Goal: Task Accomplishment & Management: Use online tool/utility

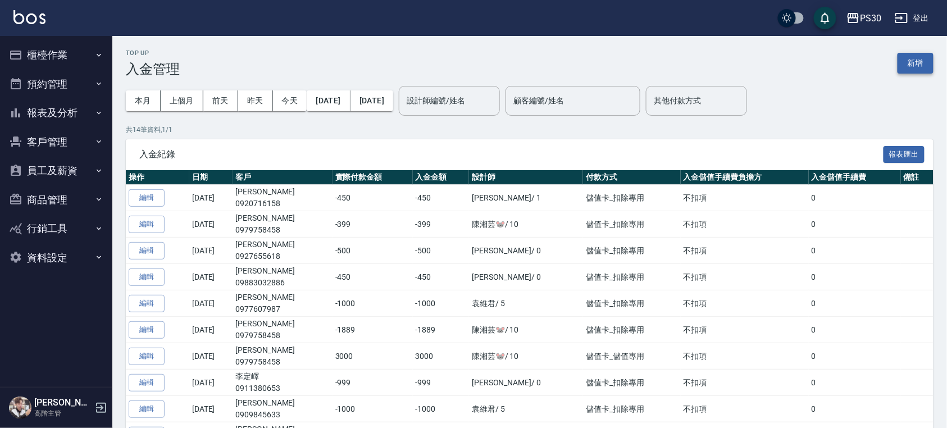
click at [917, 62] on button "新增" at bounding box center [915, 63] width 36 height 21
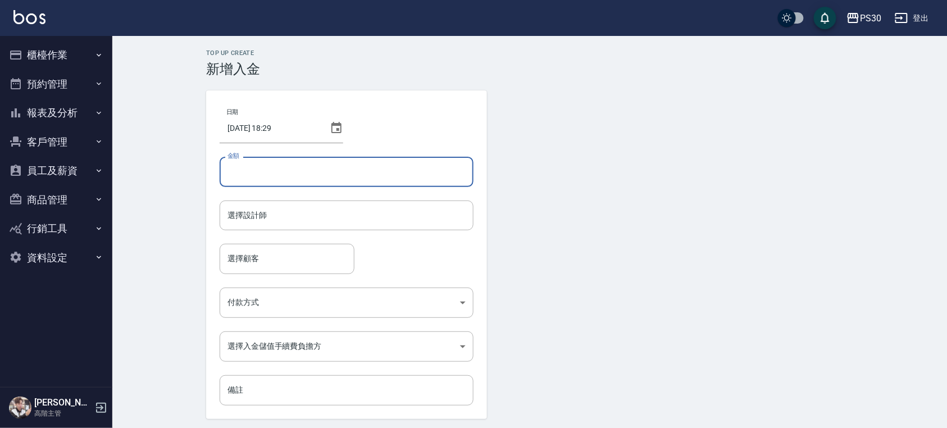
click at [285, 182] on input "金額" at bounding box center [347, 172] width 254 height 30
type input "3000"
click at [564, 241] on form "日期 [DATE] 18:29 金額 3000 金額 選擇設計師 選擇設計師 選擇顧客 選擇顧客 付款方式 ​ 付款方式 選擇入金儲值手續費負擔方 ​ 選擇入…" at bounding box center [529, 271] width 647 height 362
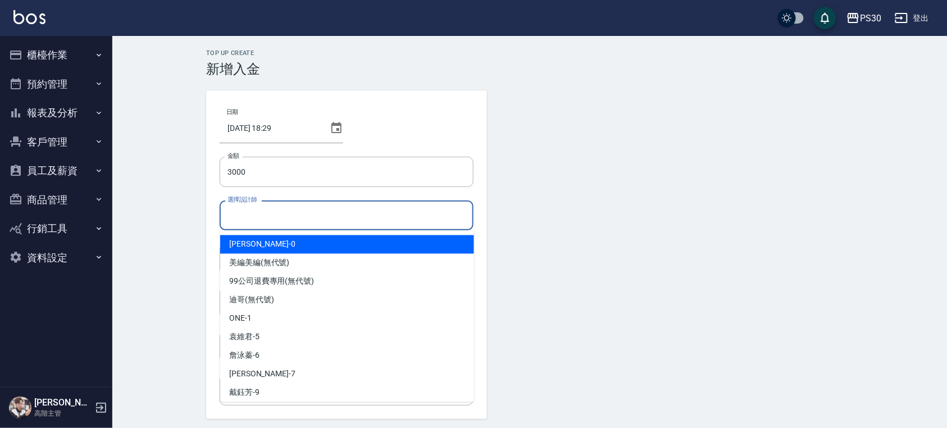
click at [353, 208] on input "選擇設計師" at bounding box center [347, 216] width 244 height 20
click at [322, 247] on div "[PERSON_NAME] -0" at bounding box center [347, 244] width 254 height 19
type input "[PERSON_NAME]-0"
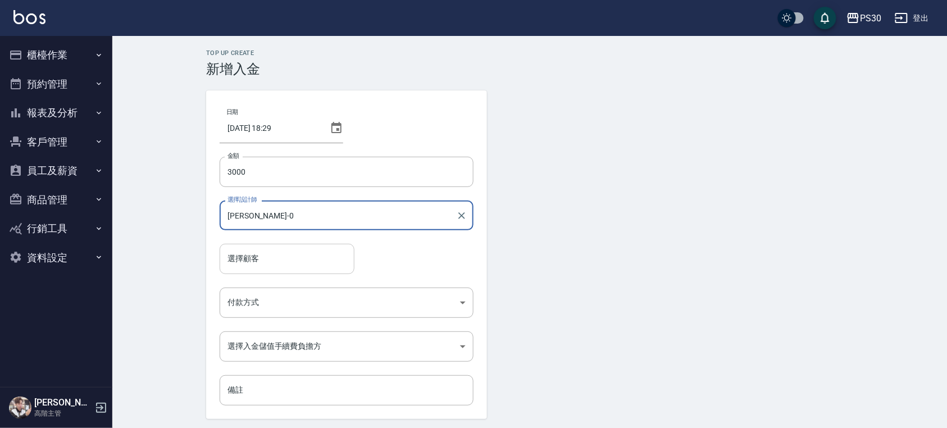
click at [309, 255] on input "選擇顧客" at bounding box center [287, 259] width 125 height 20
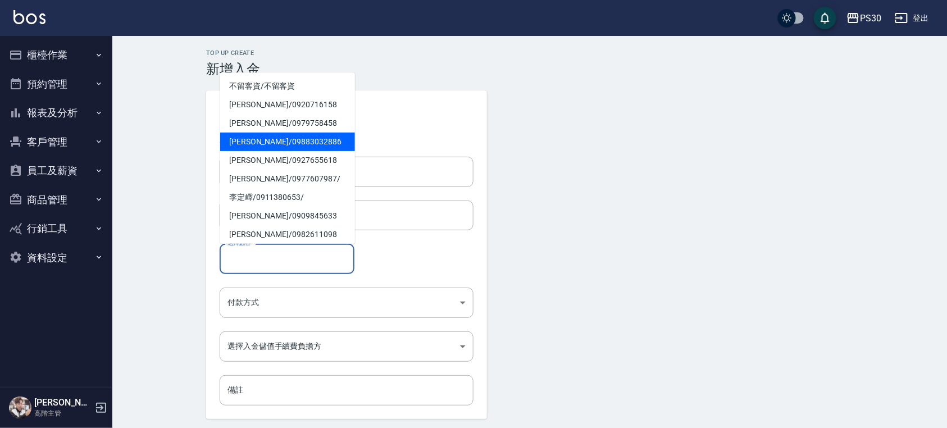
click at [409, 236] on form "選擇設計師 [PERSON_NAME]-0 選擇設計師" at bounding box center [347, 221] width 254 height 43
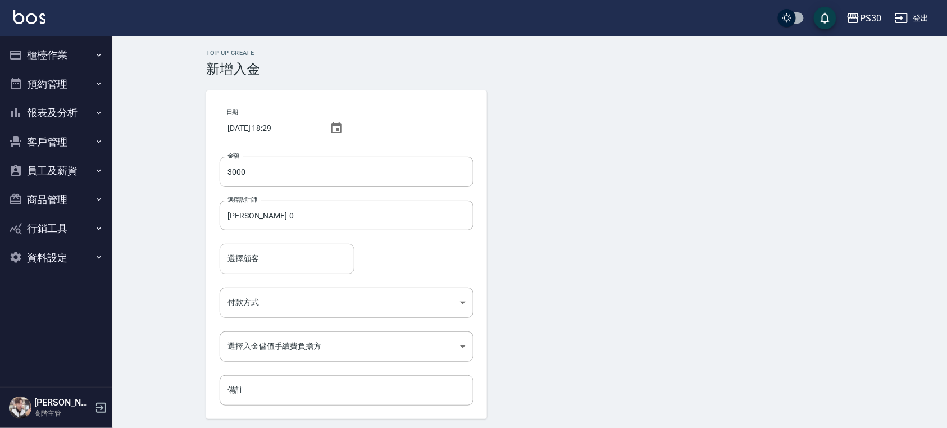
click at [324, 261] on input "選擇顧客" at bounding box center [287, 259] width 125 height 20
type input "[PERSON_NAME]/0918005348"
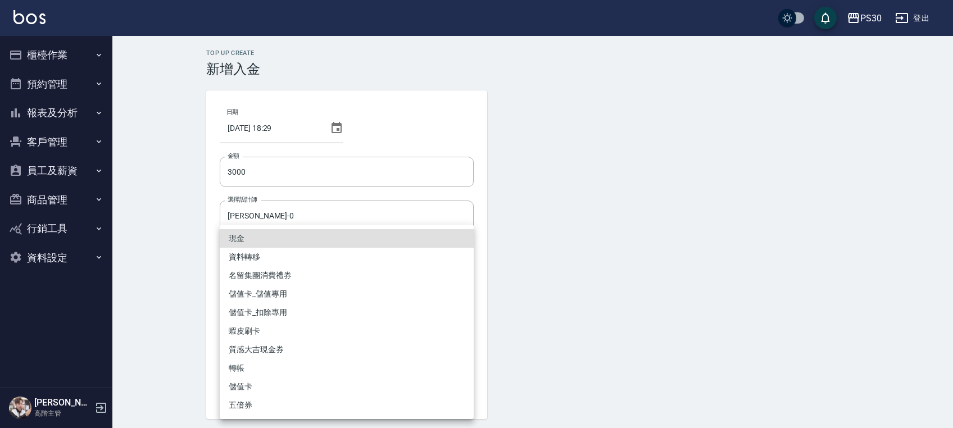
click at [279, 302] on body "PS30 登出 櫃檯作業 打帳單 帳單列表 掛單列表 座位開單 營業儀表板 現金收支登錄 高階收支登錄 材料自購登錄 每日結帳 排班表 現場電腦打卡 掃碼打卡…" at bounding box center [476, 233] width 953 height 466
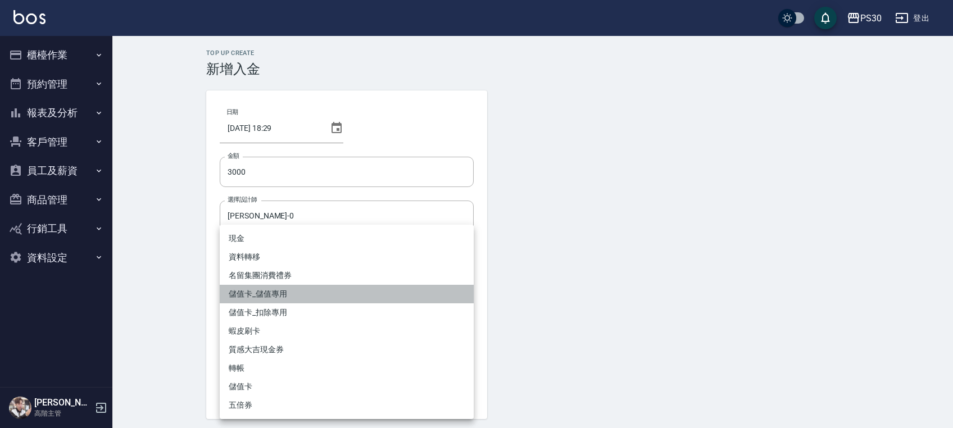
click at [286, 299] on li "儲值卡_儲值專用" at bounding box center [347, 294] width 254 height 19
type input "儲值卡_儲值專用"
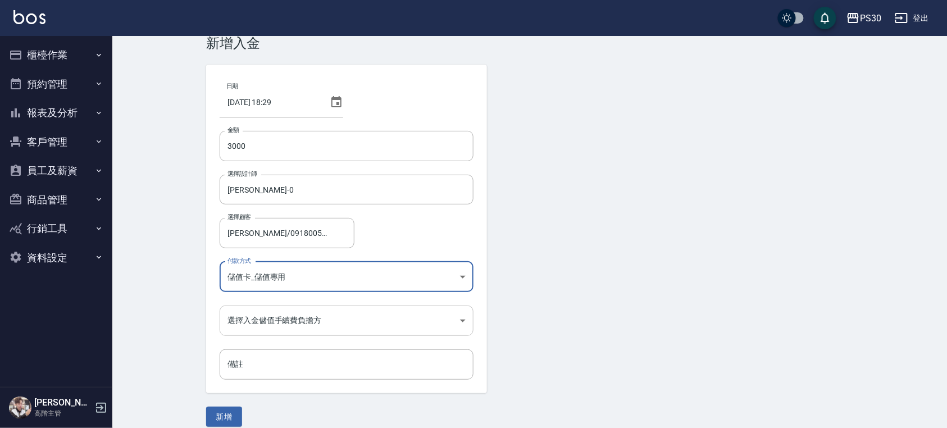
scroll to position [38, 0]
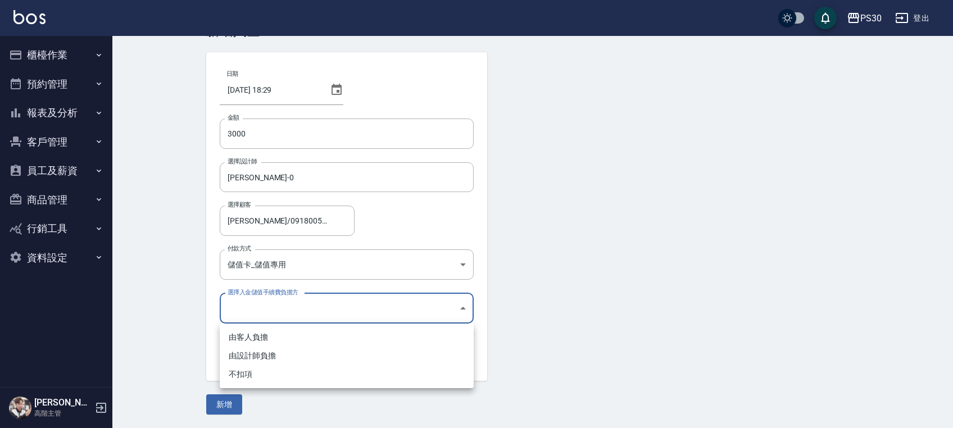
click at [284, 311] on body "PS30 登出 櫃檯作業 打帳單 帳單列表 掛單列表 座位開單 營業儀表板 現金收支登錄 高階收支登錄 材料自購登錄 每日結帳 排班表 現場電腦打卡 掃碼打卡…" at bounding box center [476, 195] width 953 height 466
click at [245, 369] on li "不扣項" at bounding box center [347, 374] width 254 height 19
type input "WITHOUTHANDLINGFEE"
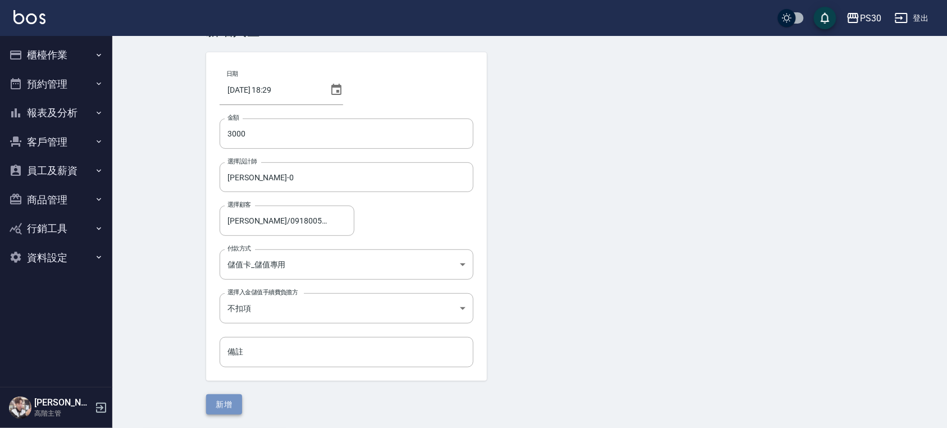
click at [233, 398] on button "新增" at bounding box center [224, 404] width 36 height 21
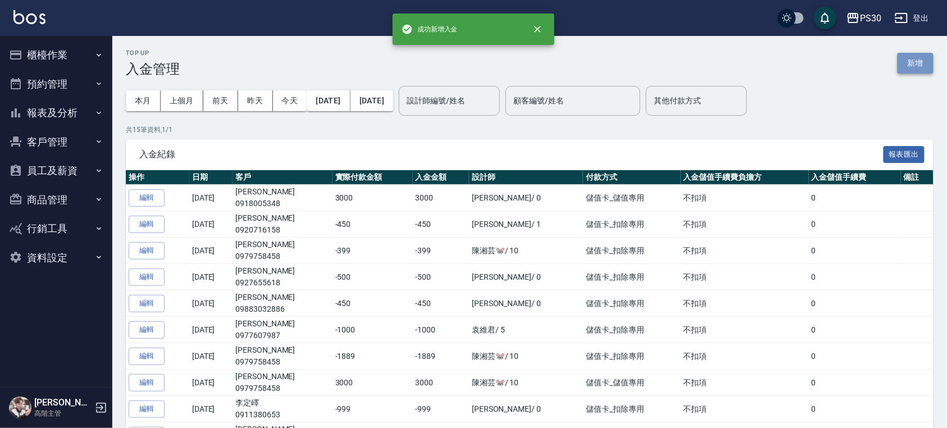
click at [922, 61] on button "新增" at bounding box center [915, 63] width 36 height 21
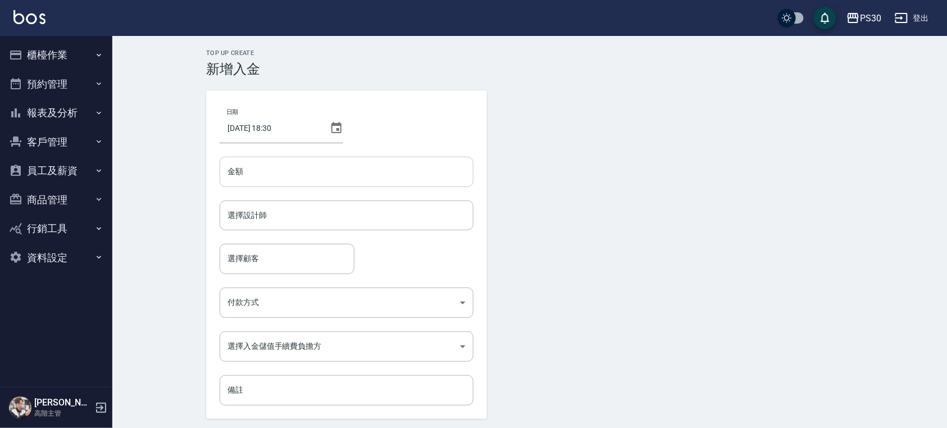
click at [273, 174] on input "金額" at bounding box center [347, 172] width 254 height 30
type input "-1000"
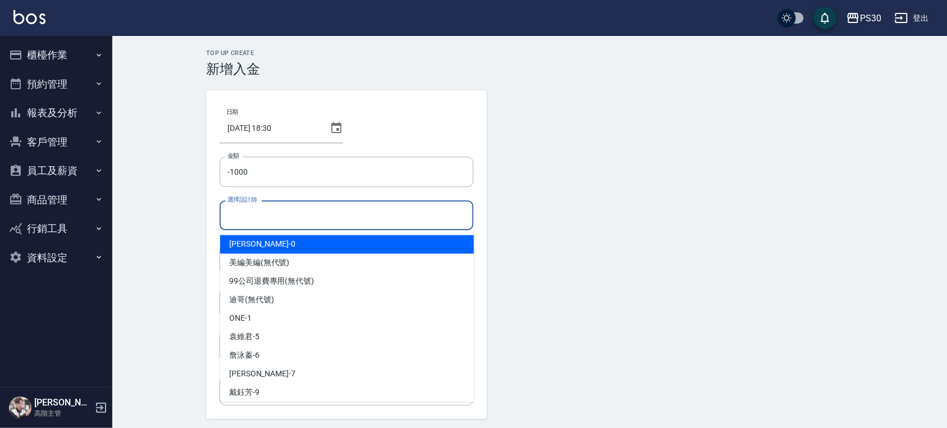
click at [445, 211] on input "選擇設計師" at bounding box center [347, 216] width 244 height 20
click at [335, 244] on div "[PERSON_NAME] -0" at bounding box center [347, 244] width 254 height 19
type input "[PERSON_NAME]-0"
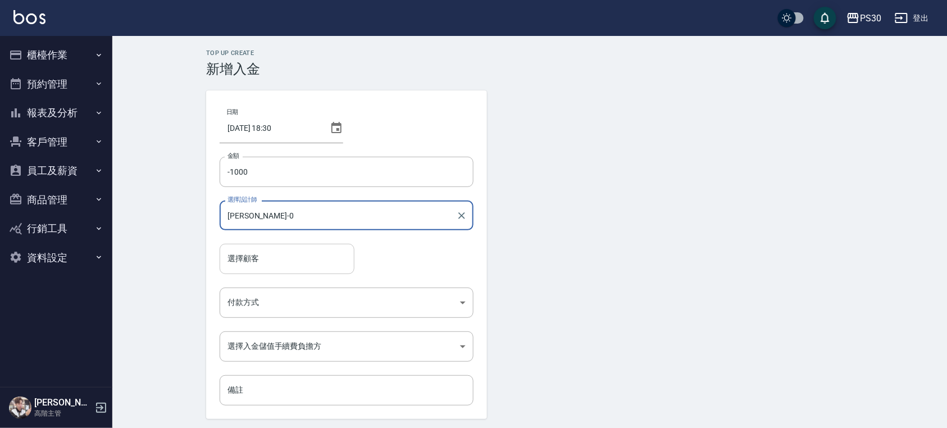
click at [325, 252] on input "選擇顧客" at bounding box center [287, 259] width 125 height 20
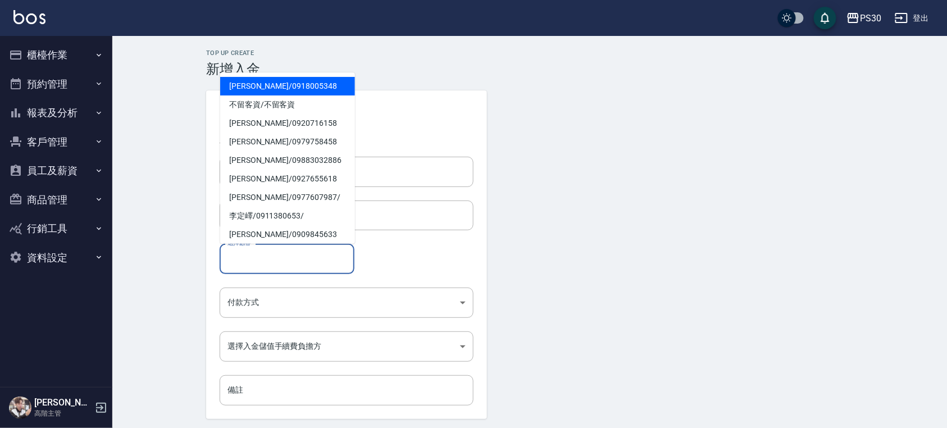
click at [311, 91] on span "[PERSON_NAME]/ 0918005348" at bounding box center [287, 86] width 135 height 19
type input "[PERSON_NAME]/0918005348"
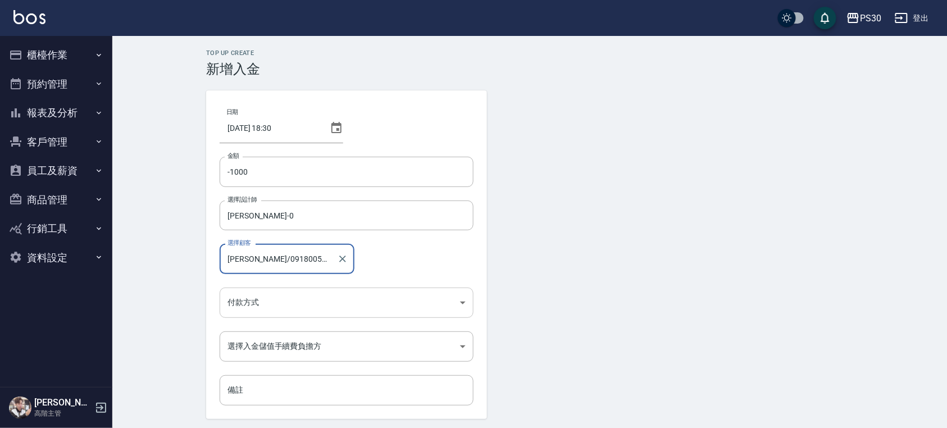
click at [328, 295] on body "PS30 登出 櫃檯作業 打帳單 帳單列表 掛單列表 座位開單 營業儀表板 現金收支登錄 高階收支登錄 材料自購登錄 每日結帳 排班表 現場電腦打卡 掃碼打卡…" at bounding box center [473, 233] width 947 height 466
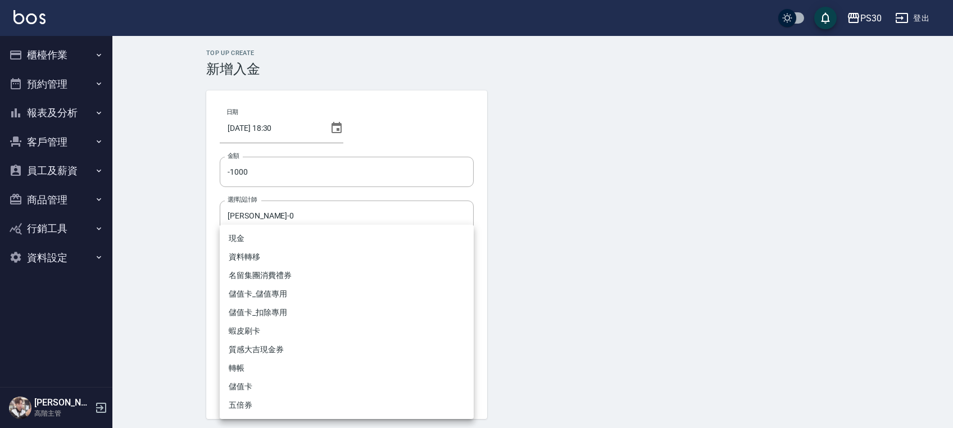
click at [288, 313] on li "儲值卡_扣除專用" at bounding box center [347, 312] width 254 height 19
type input "儲值卡_扣除專用"
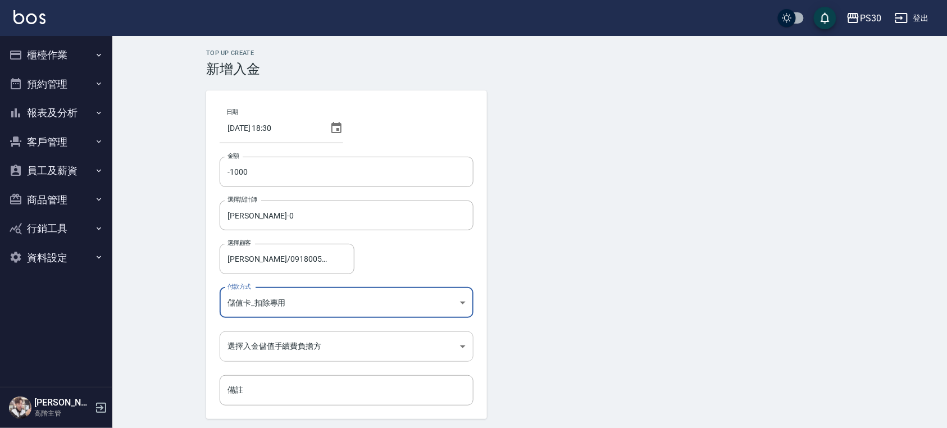
click at [311, 349] on body "PS30 登出 櫃檯作業 打帳單 帳單列表 掛單列表 座位開單 營業儀表板 現金收支登錄 高階收支登錄 材料自購登錄 每日結帳 排班表 現場電腦打卡 掃碼打卡…" at bounding box center [473, 233] width 947 height 466
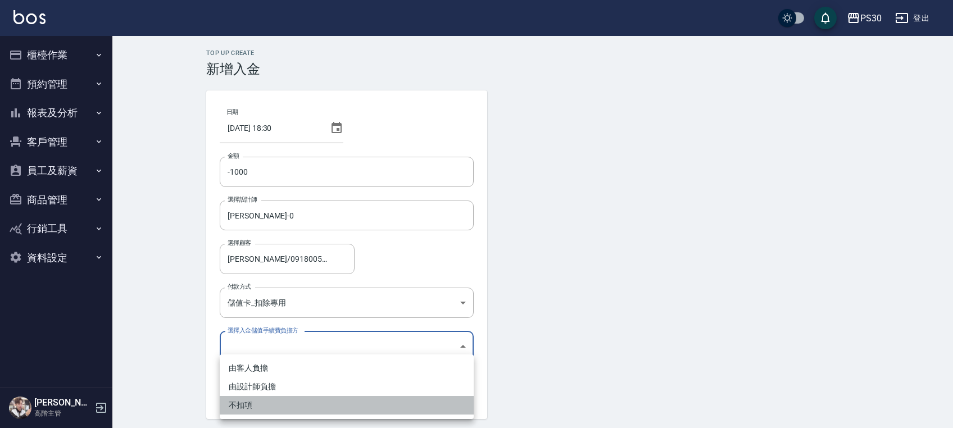
click at [272, 400] on li "不扣項" at bounding box center [347, 405] width 254 height 19
type input "WITHOUTHANDLINGFEE"
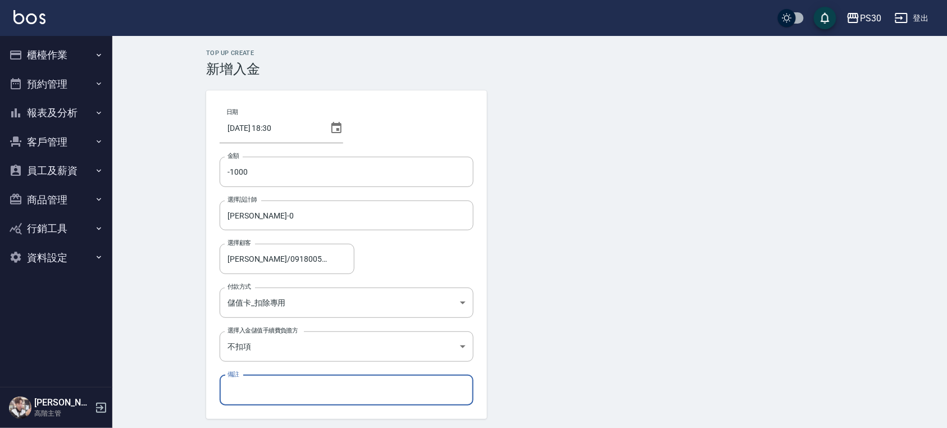
click at [294, 382] on input "備註" at bounding box center [347, 390] width 254 height 30
click at [764, 280] on form "日期 [DATE] 18:30 金額 -1000 金額 選擇設計師 [PERSON_NAME]-0 選擇設計師 選擇顧客 [PERSON_NAME]/0918…" at bounding box center [529, 271] width 647 height 362
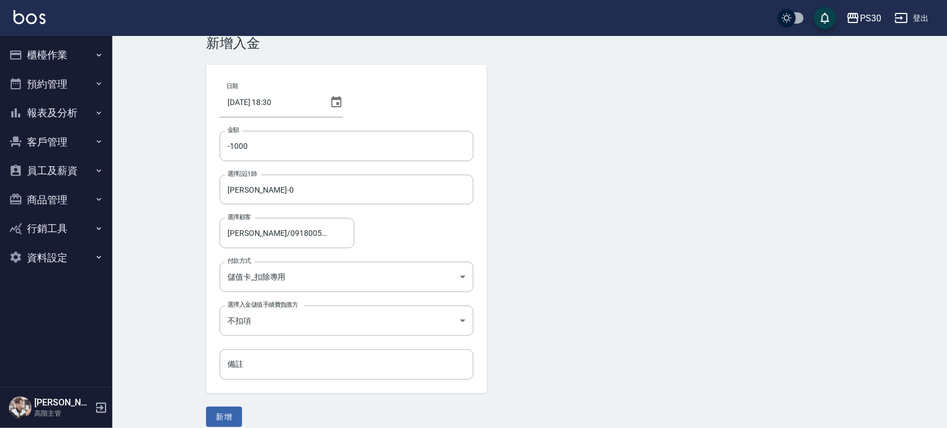
scroll to position [38, 0]
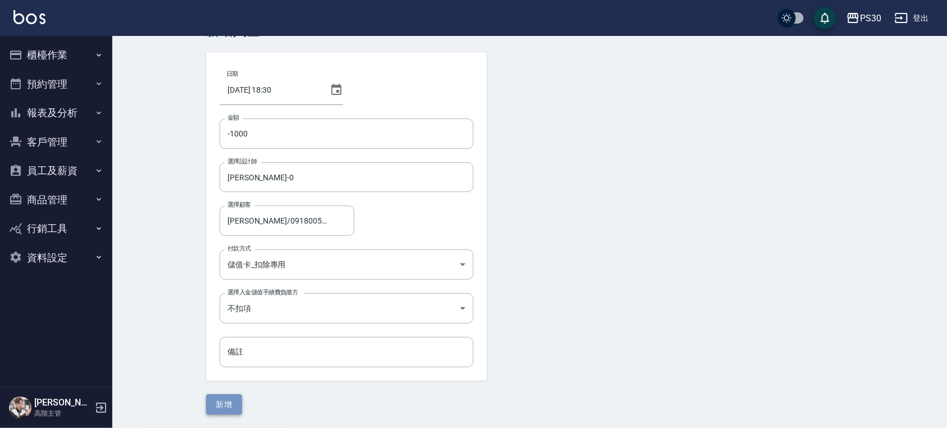
click at [227, 403] on button "新增" at bounding box center [224, 404] width 36 height 21
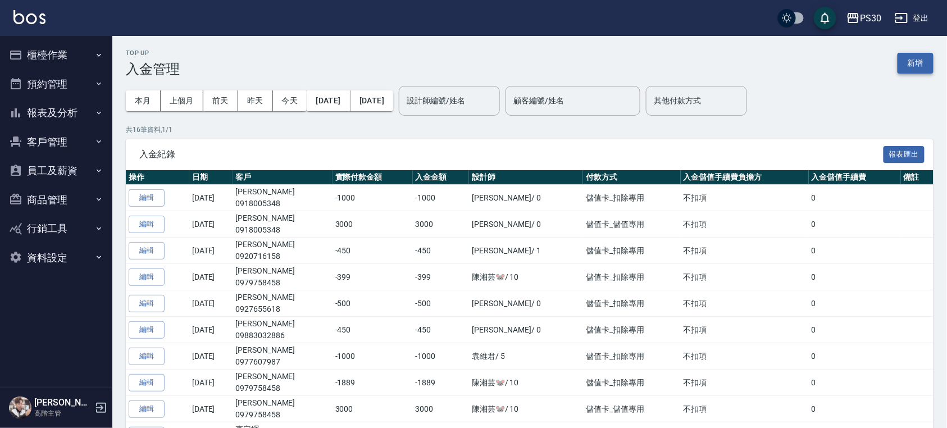
click at [909, 59] on button "新增" at bounding box center [915, 63] width 36 height 21
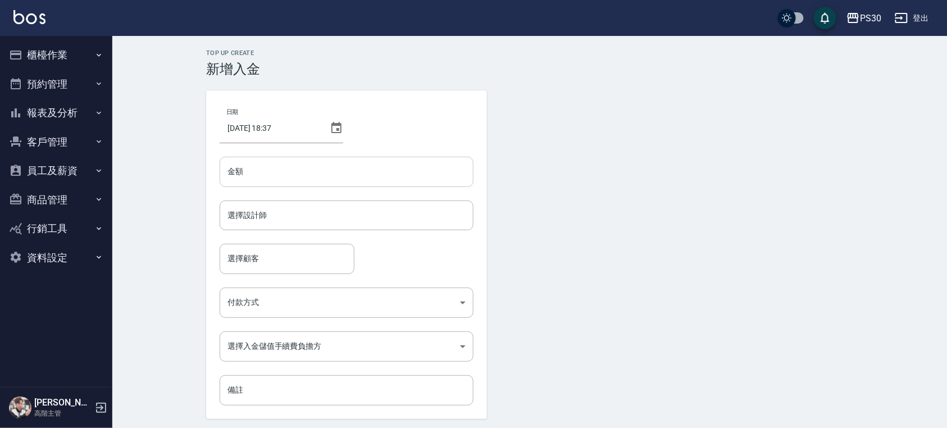
click at [300, 179] on input "金額" at bounding box center [347, 172] width 254 height 30
click at [234, 170] on input "-906" at bounding box center [347, 172] width 254 height 30
type input "-1906"
click at [259, 208] on div "選擇設計師 選擇設計師" at bounding box center [347, 215] width 254 height 30
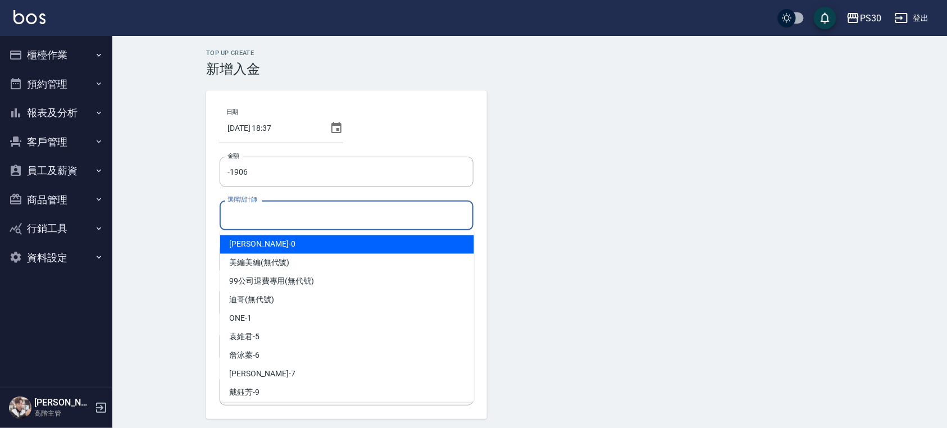
click at [284, 247] on div "[PERSON_NAME] -0" at bounding box center [347, 244] width 254 height 19
type input "[PERSON_NAME]-0"
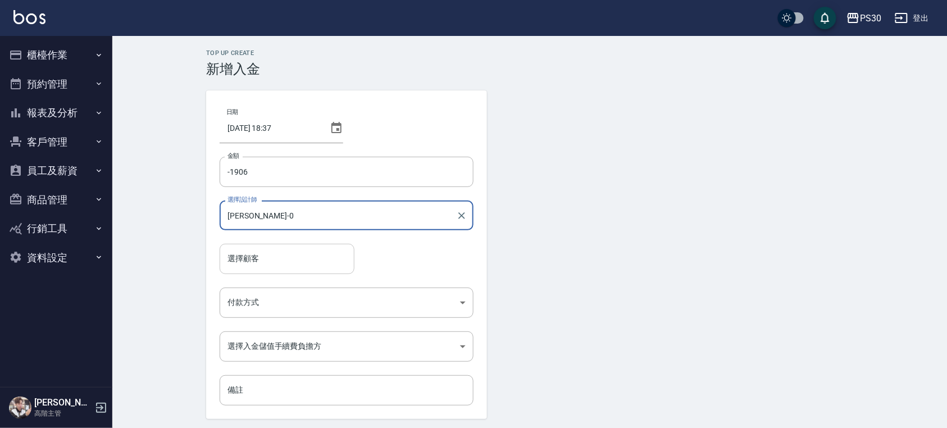
click at [277, 257] on input "選擇顧客" at bounding box center [287, 259] width 125 height 20
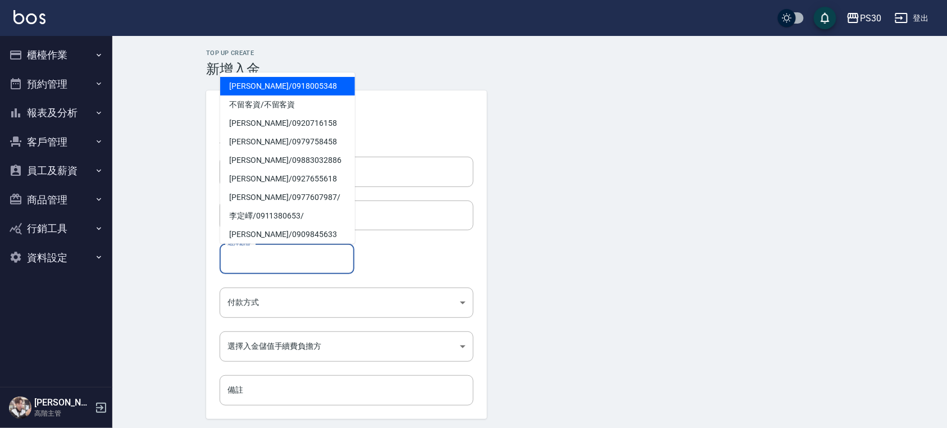
click at [391, 73] on h3 "新增入金" at bounding box center [529, 69] width 647 height 16
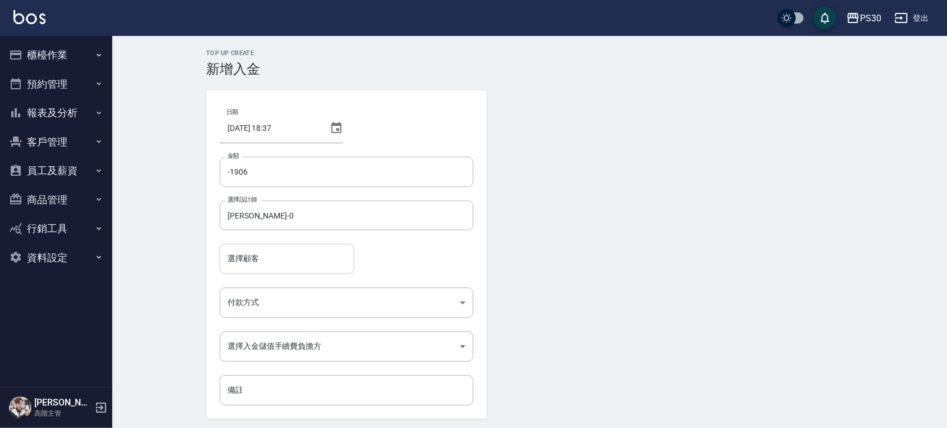
click at [257, 265] on input "選擇顧客" at bounding box center [287, 259] width 125 height 20
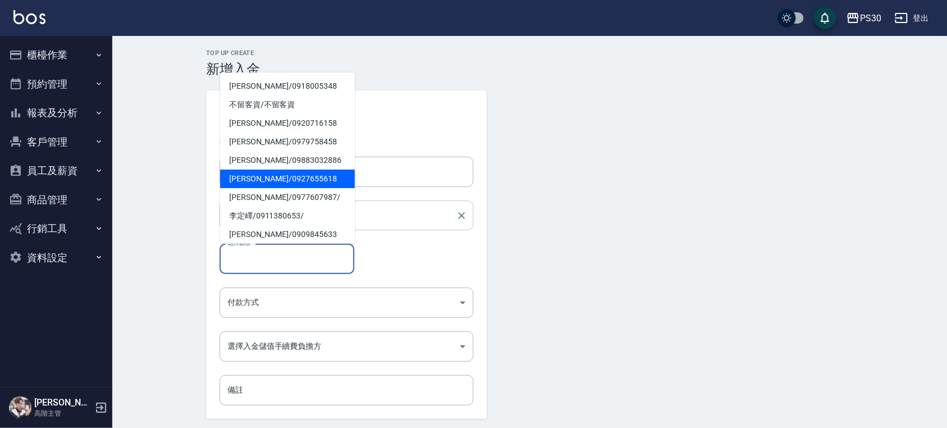
click at [493, 201] on form "日期 [DATE] 18:37 金額 -1906 金額 選擇設計師 [PERSON_NAME]-0 選擇設計師 選擇顧客 選擇顧客 付款方式 ​ 付款方式 選…" at bounding box center [529, 271] width 647 height 362
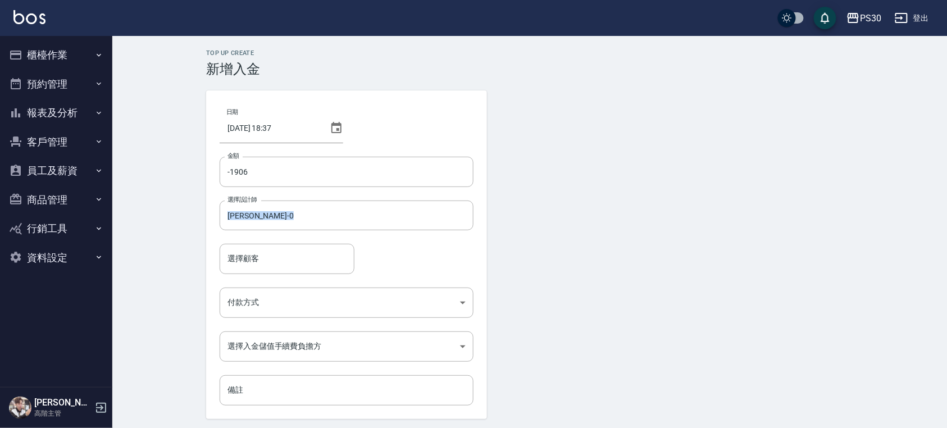
click at [48, 50] on button "櫃檯作業" at bounding box center [55, 54] width 103 height 29
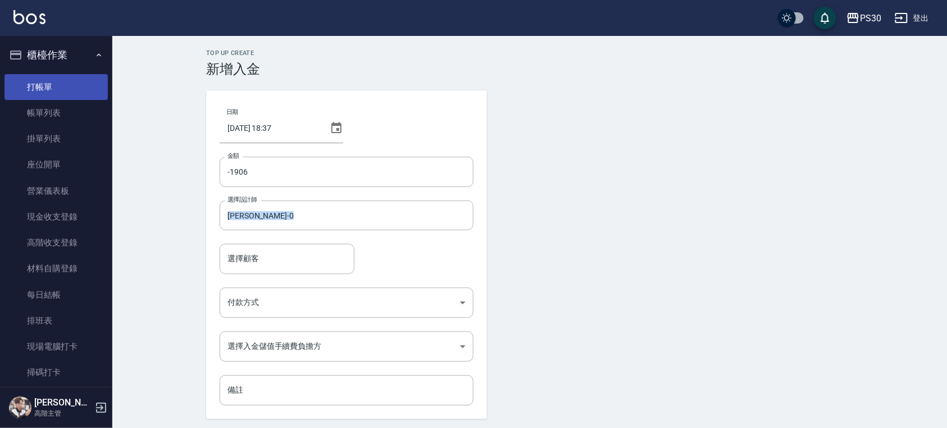
click at [59, 75] on link "打帳單" at bounding box center [55, 87] width 103 height 26
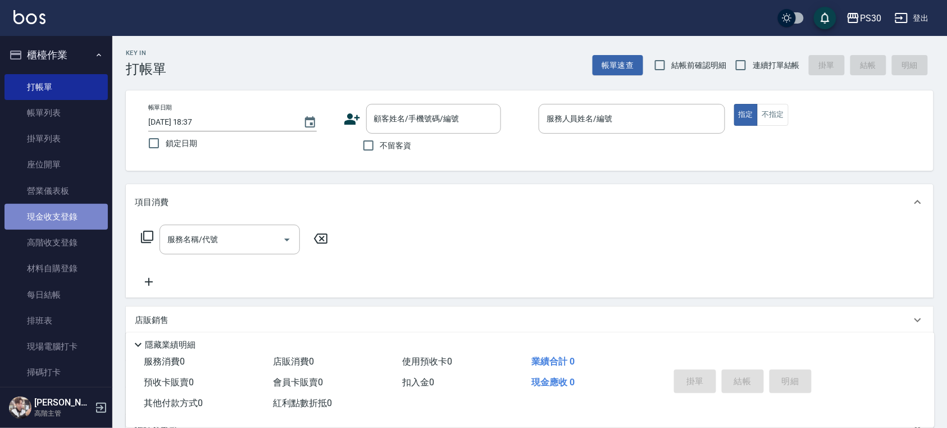
click at [70, 212] on link "現金收支登錄" at bounding box center [55, 217] width 103 height 26
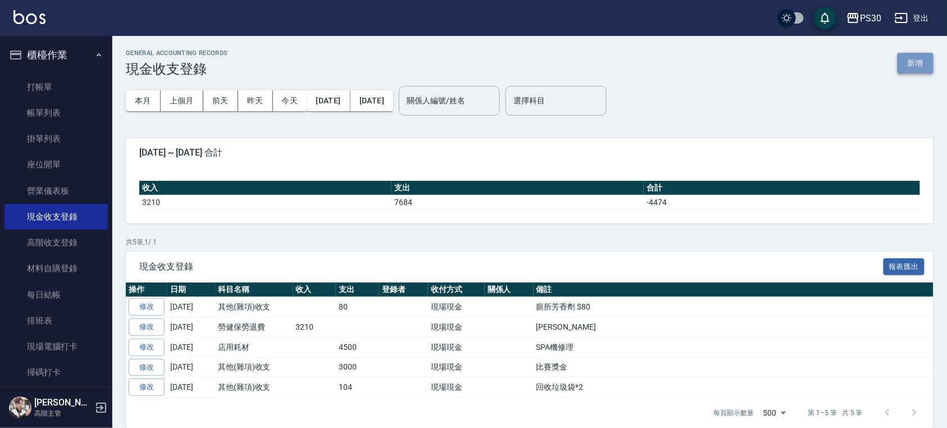
click at [926, 63] on button "新增" at bounding box center [915, 63] width 36 height 21
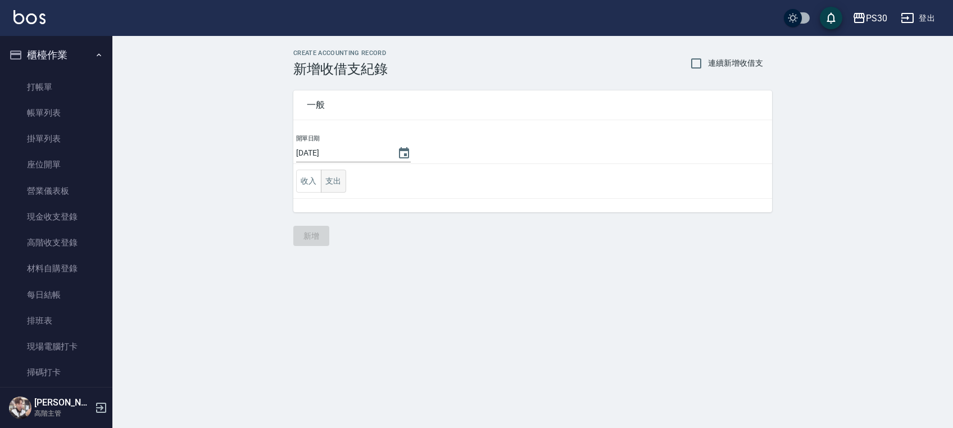
click at [336, 175] on button "支出" at bounding box center [333, 181] width 25 height 23
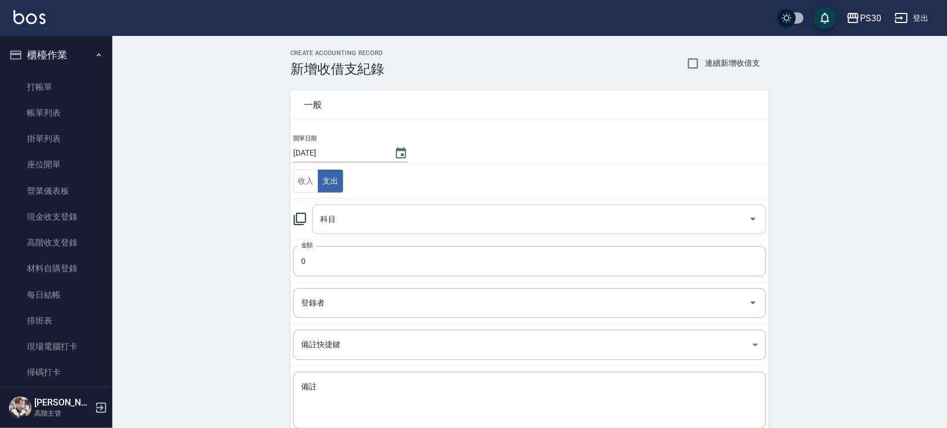
click at [342, 213] on input "科目" at bounding box center [530, 219] width 427 height 20
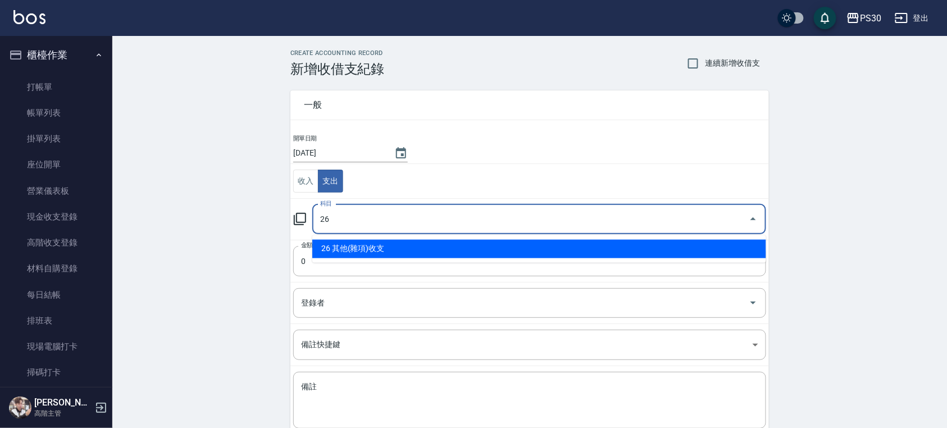
click at [347, 248] on li "26 其他(雜項)收支" at bounding box center [539, 249] width 454 height 19
type input "26 其他(雜項)收支"
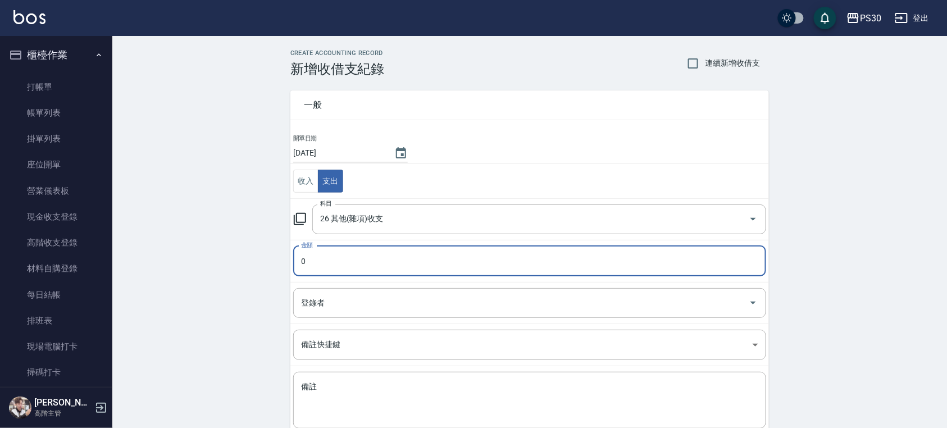
click at [321, 266] on input "0" at bounding box center [529, 261] width 473 height 30
click at [317, 266] on input "0" at bounding box center [529, 261] width 473 height 30
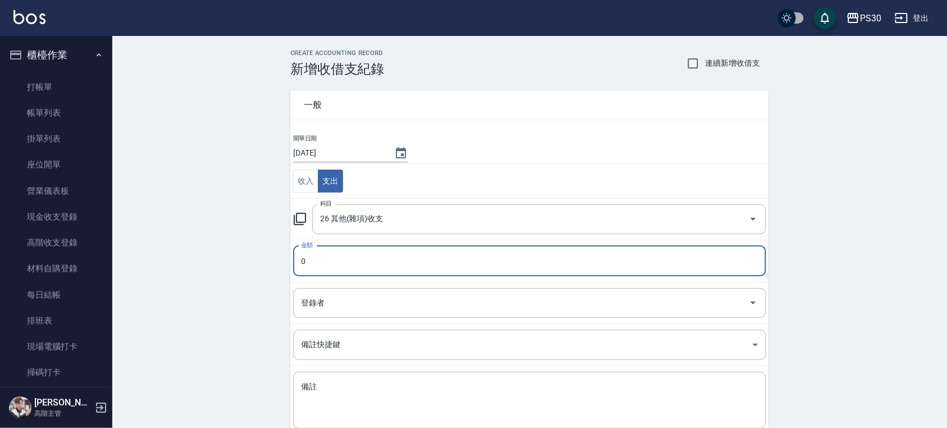
click at [317, 266] on input "0" at bounding box center [529, 261] width 473 height 30
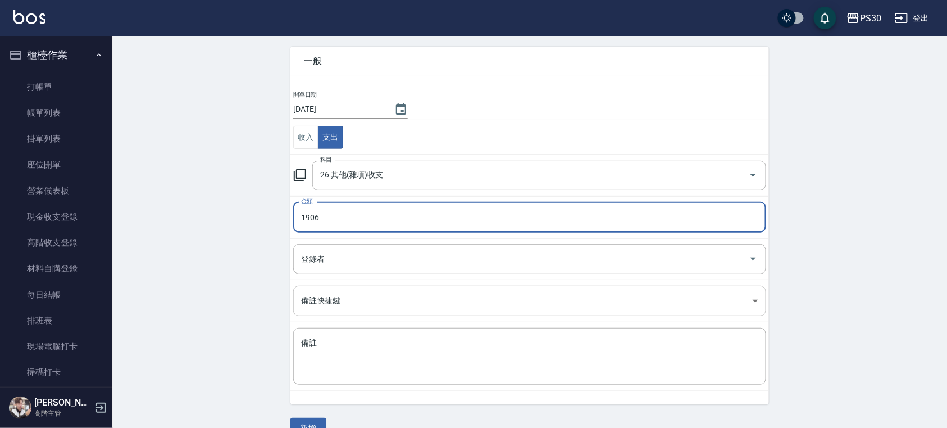
scroll to position [69, 0]
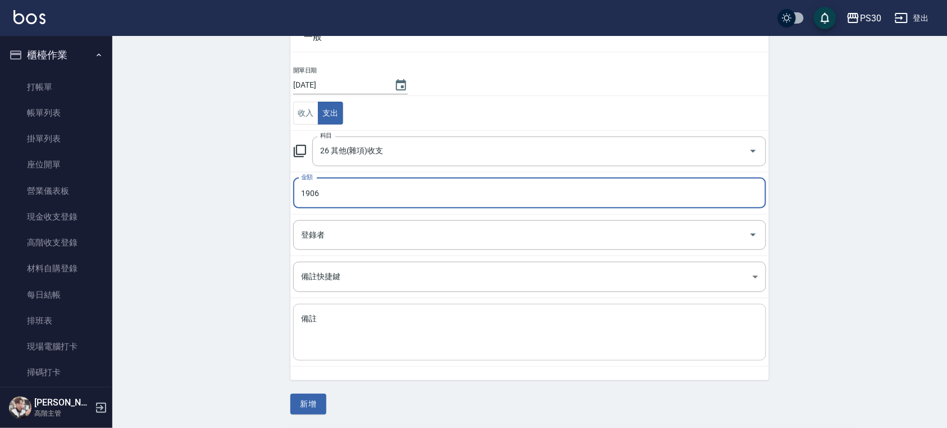
type input "1906"
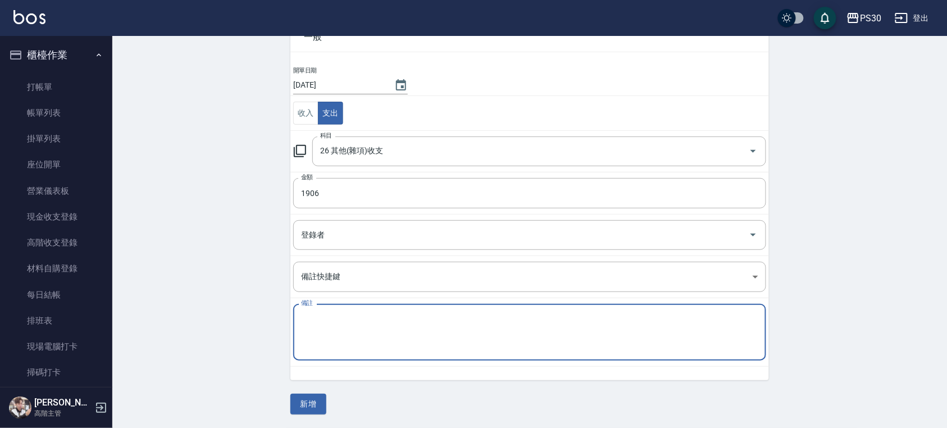
click at [328, 335] on textarea "備註" at bounding box center [529, 332] width 457 height 38
type textarea "ㄎ"
type textarea "F"
type textarea "稘稘薪水"
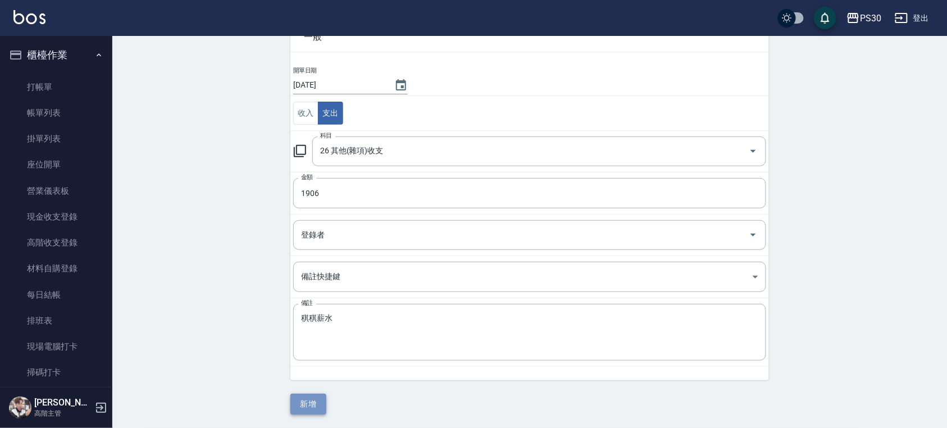
click at [315, 409] on button "新增" at bounding box center [308, 404] width 36 height 21
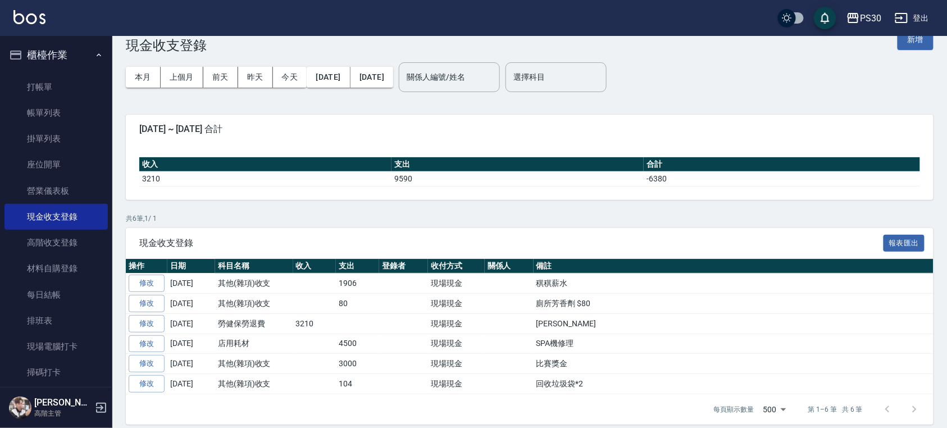
scroll to position [37, 0]
